Goal: Book appointment/travel/reservation

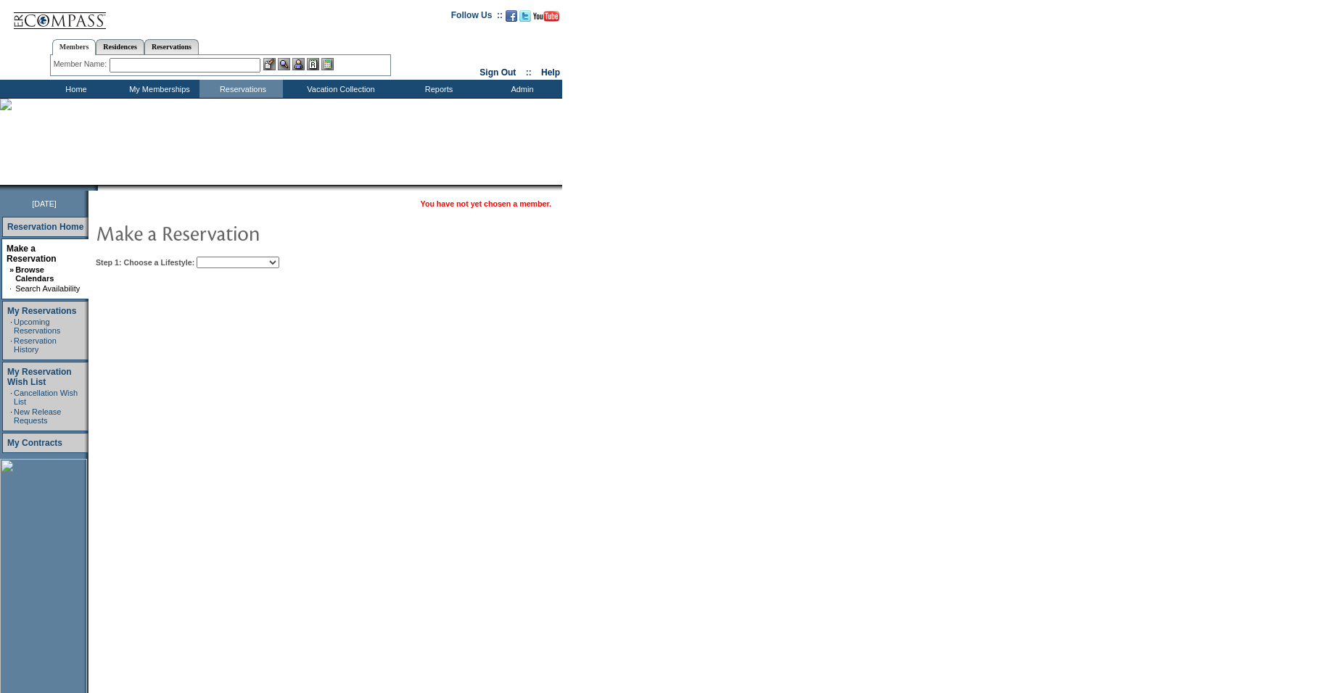
click at [243, 265] on select "Beach Leisure Metropolitan Mountain OIAL for Adventure OIAL for Couples OIAL fo…" at bounding box center [238, 263] width 83 height 12
select select "Beach"
click at [221, 258] on select "Beach Leisure Metropolitan Mountain OIAL for Adventure OIAL for Couples OIAL fo…" at bounding box center [238, 263] width 83 height 12
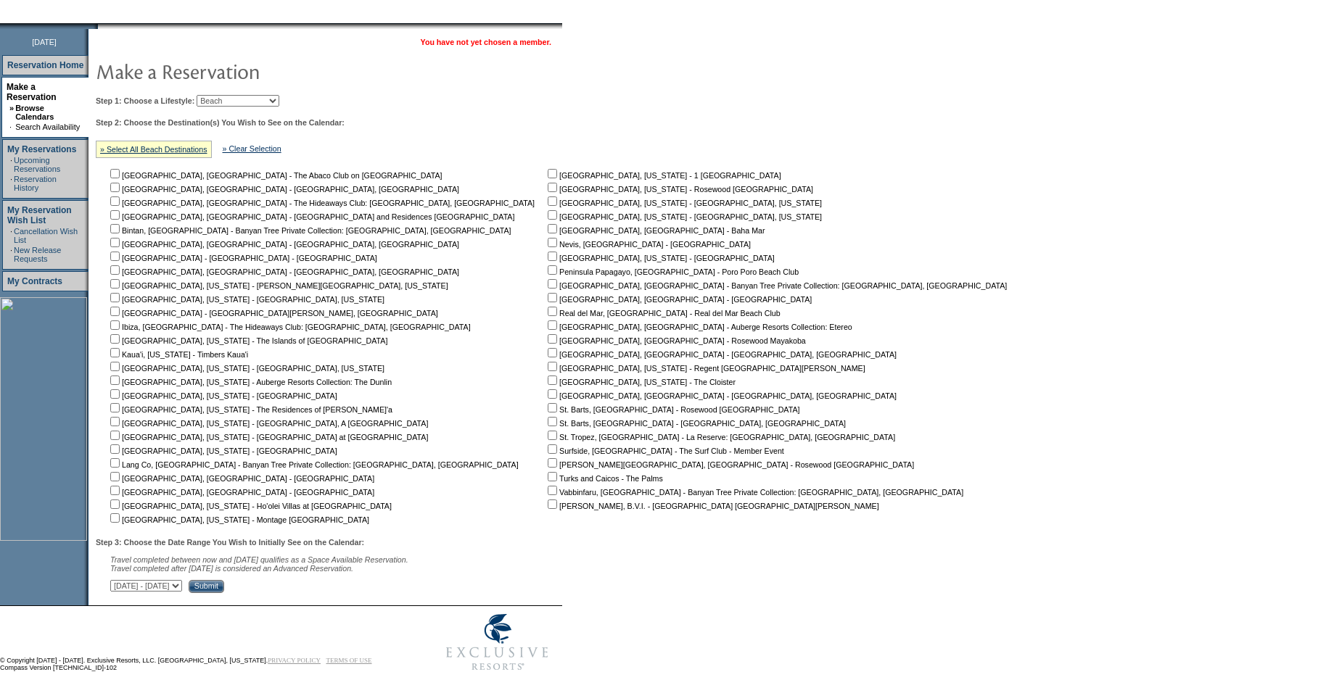
scroll to position [177, 0]
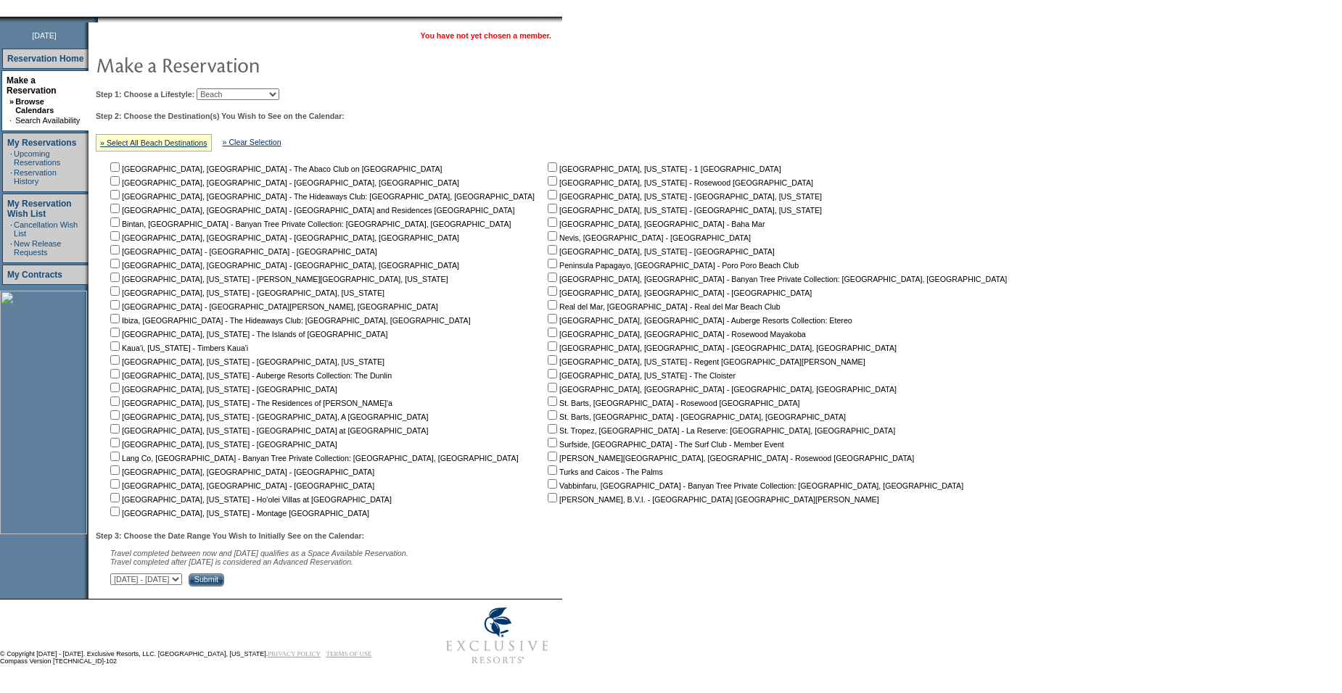
click at [120, 438] on input "checkbox" at bounding box center [114, 442] width 9 height 9
checkbox input "true"
click at [224, 581] on input "Submit" at bounding box center [207, 580] width 36 height 13
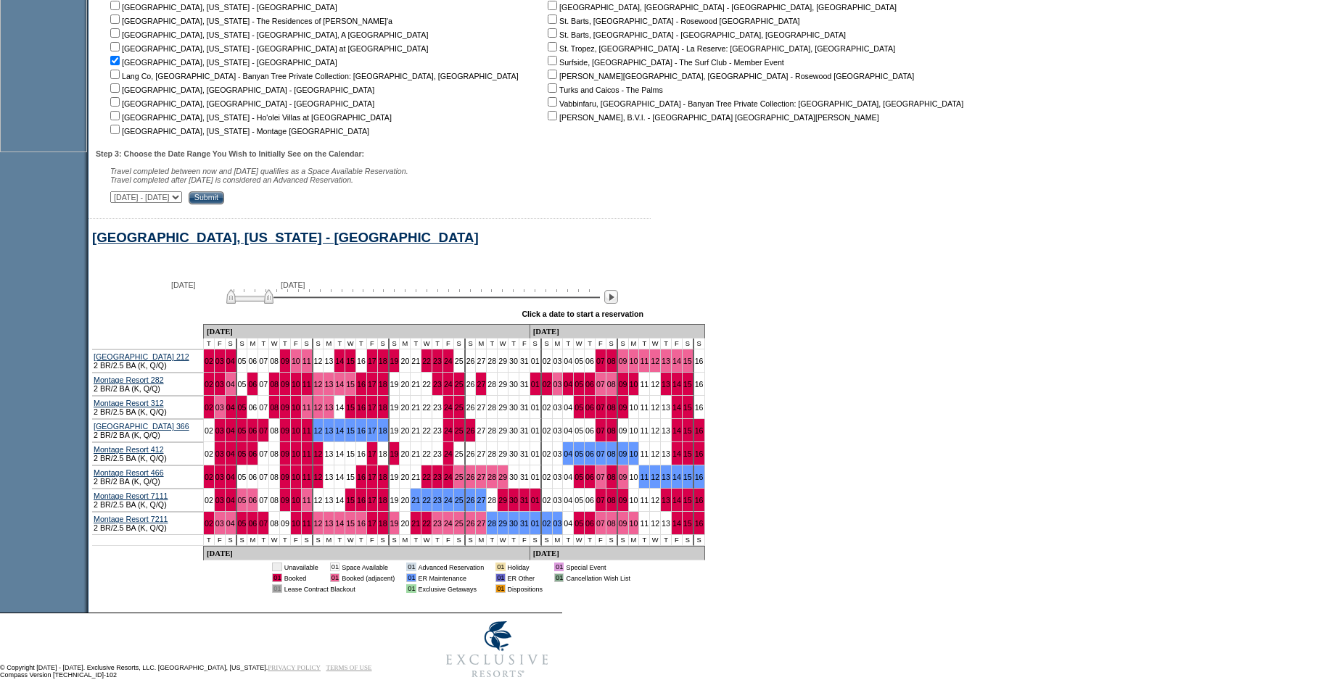
scroll to position [582, 0]
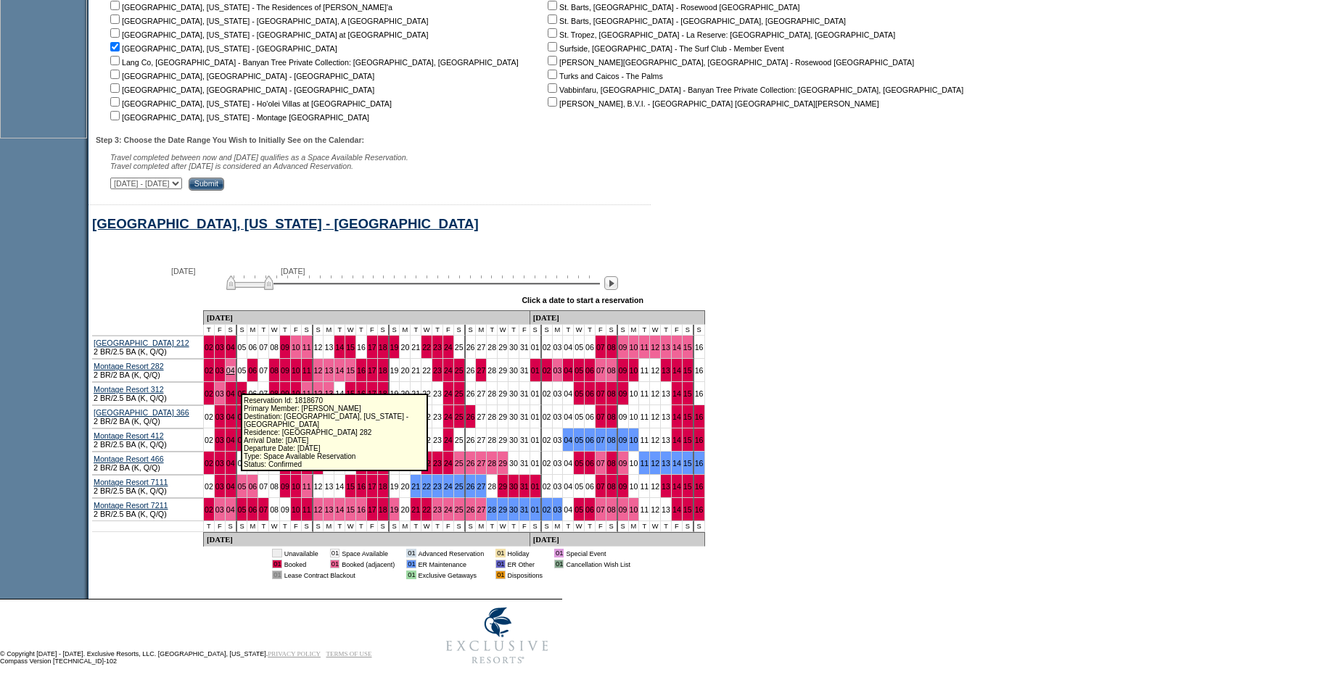
click at [235, 366] on link "04" at bounding box center [230, 370] width 9 height 9
